Goal: Navigation & Orientation: Find specific page/section

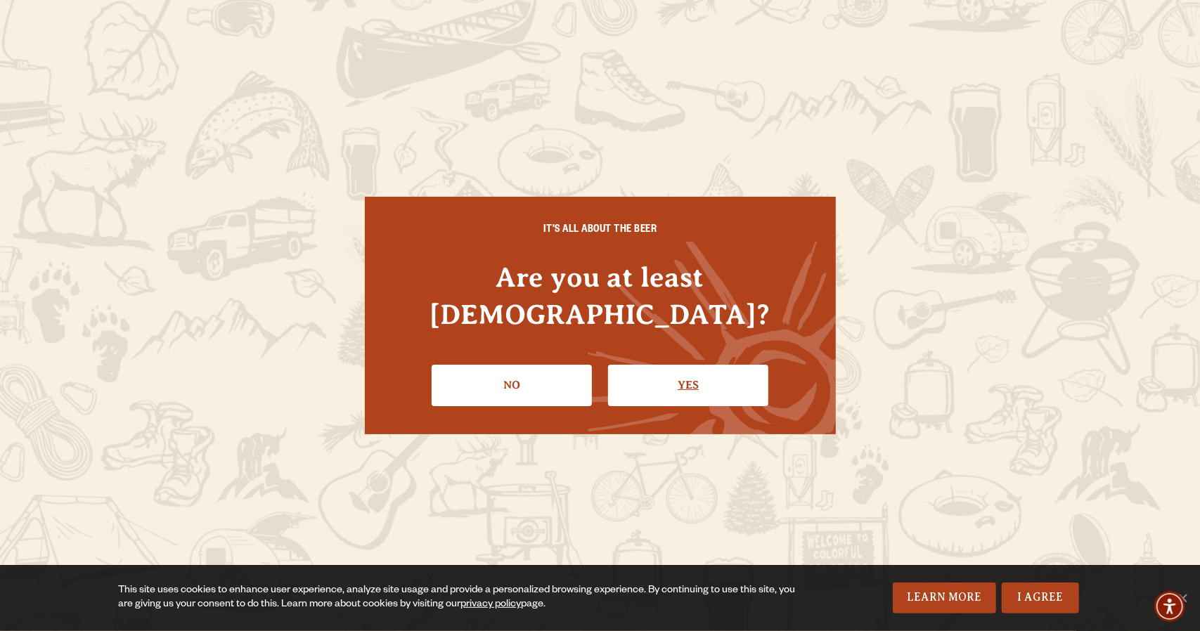
click at [644, 365] on link "Yes" at bounding box center [688, 385] width 160 height 41
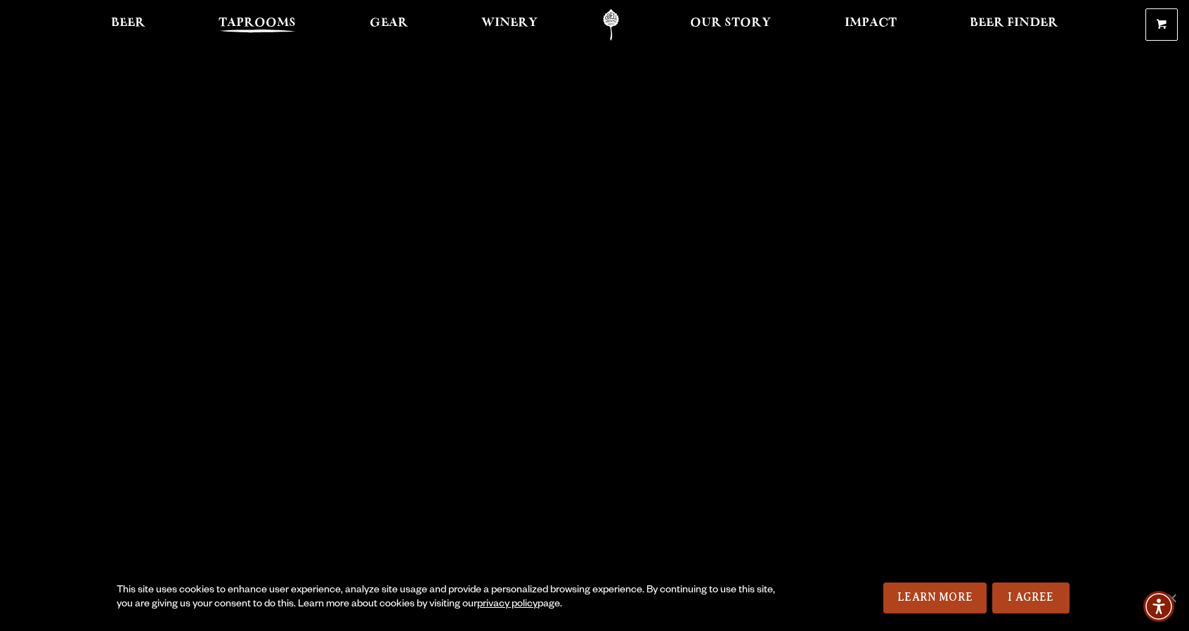
click at [283, 23] on span "Taprooms" at bounding box center [257, 23] width 77 height 11
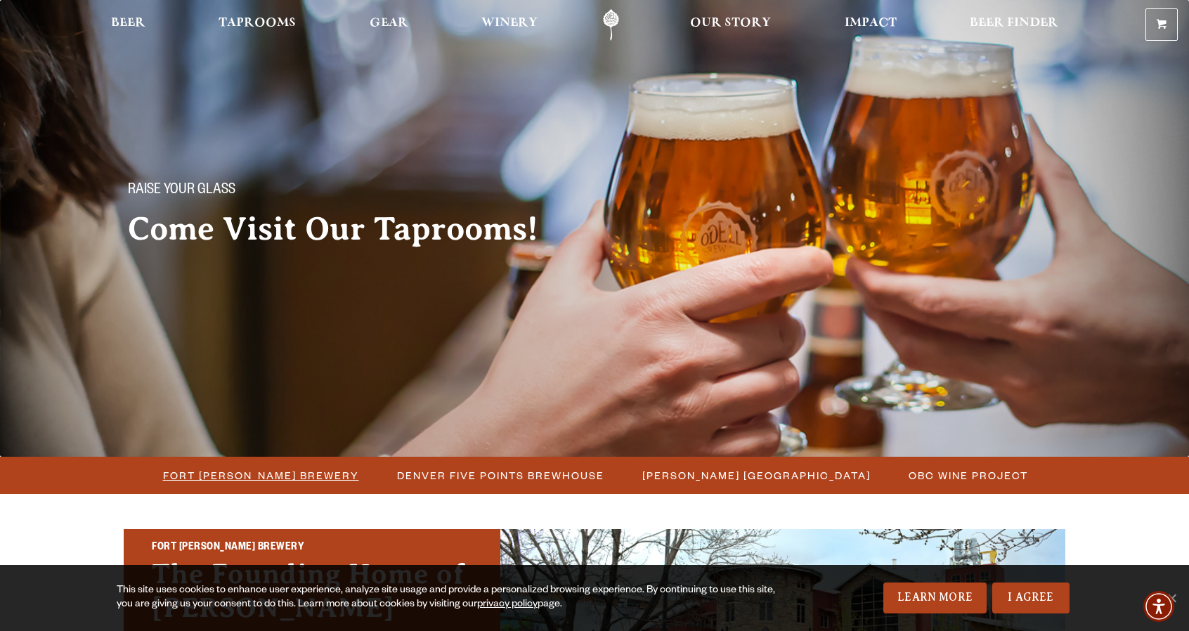
click at [273, 473] on span "Fort [PERSON_NAME] Brewery" at bounding box center [261, 475] width 196 height 20
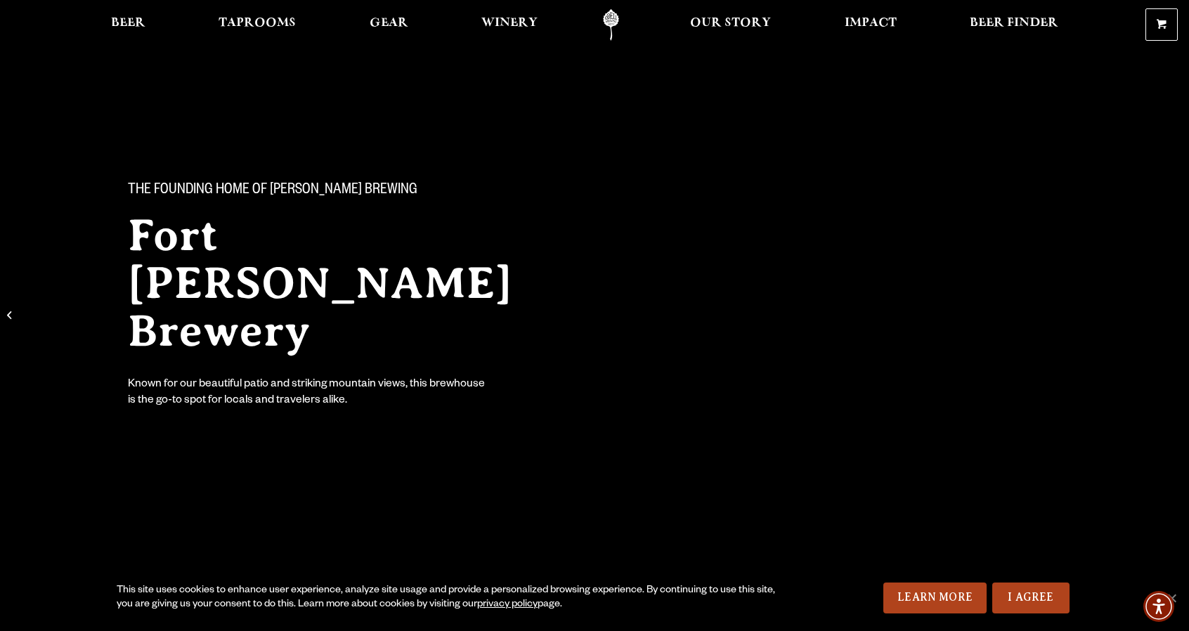
click at [609, 20] on link "Odell Home" at bounding box center [611, 25] width 53 height 32
